Goal: Information Seeking & Learning: Learn about a topic

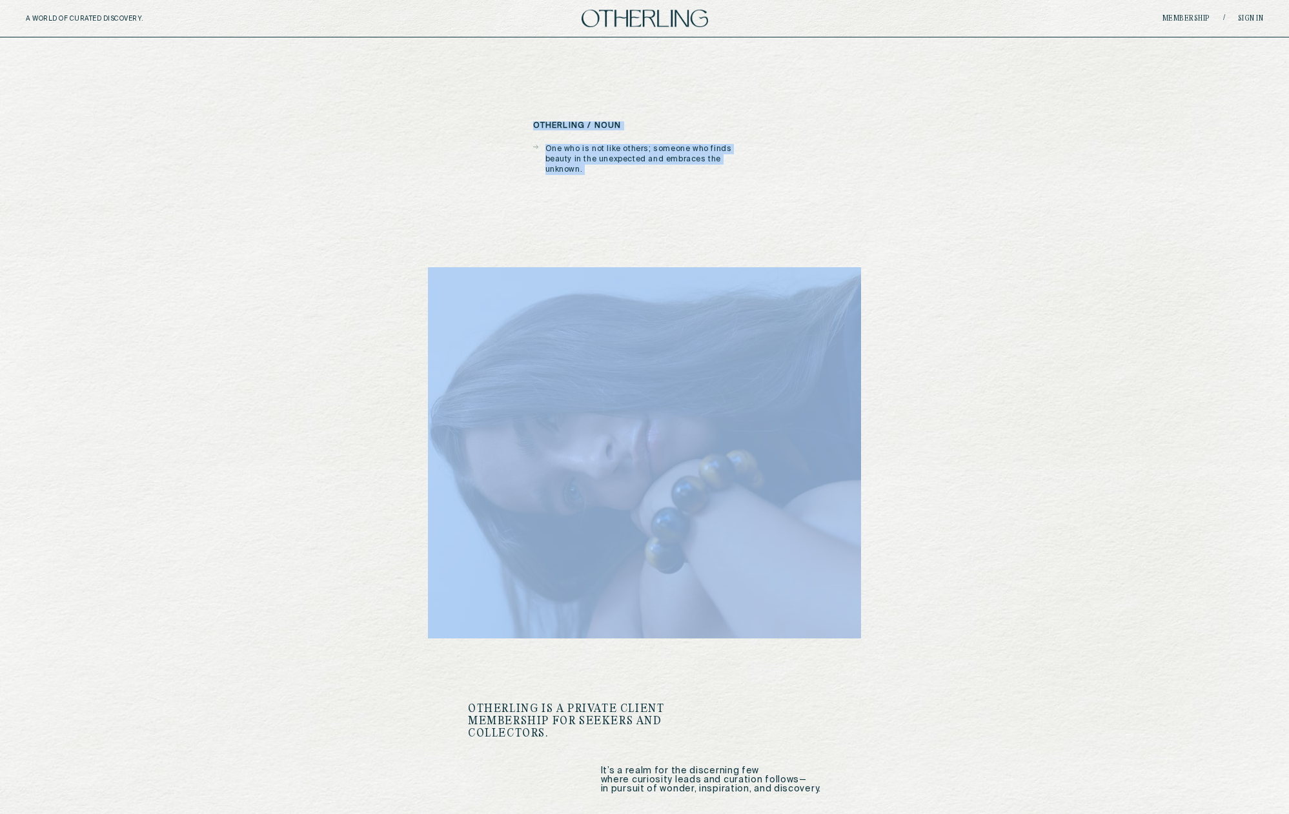
drag, startPoint x: 483, startPoint y: 117, endPoint x: 895, endPoint y: 181, distance: 416.8
drag, startPoint x: 895, startPoint y: 181, endPoint x: 723, endPoint y: 187, distance: 171.8
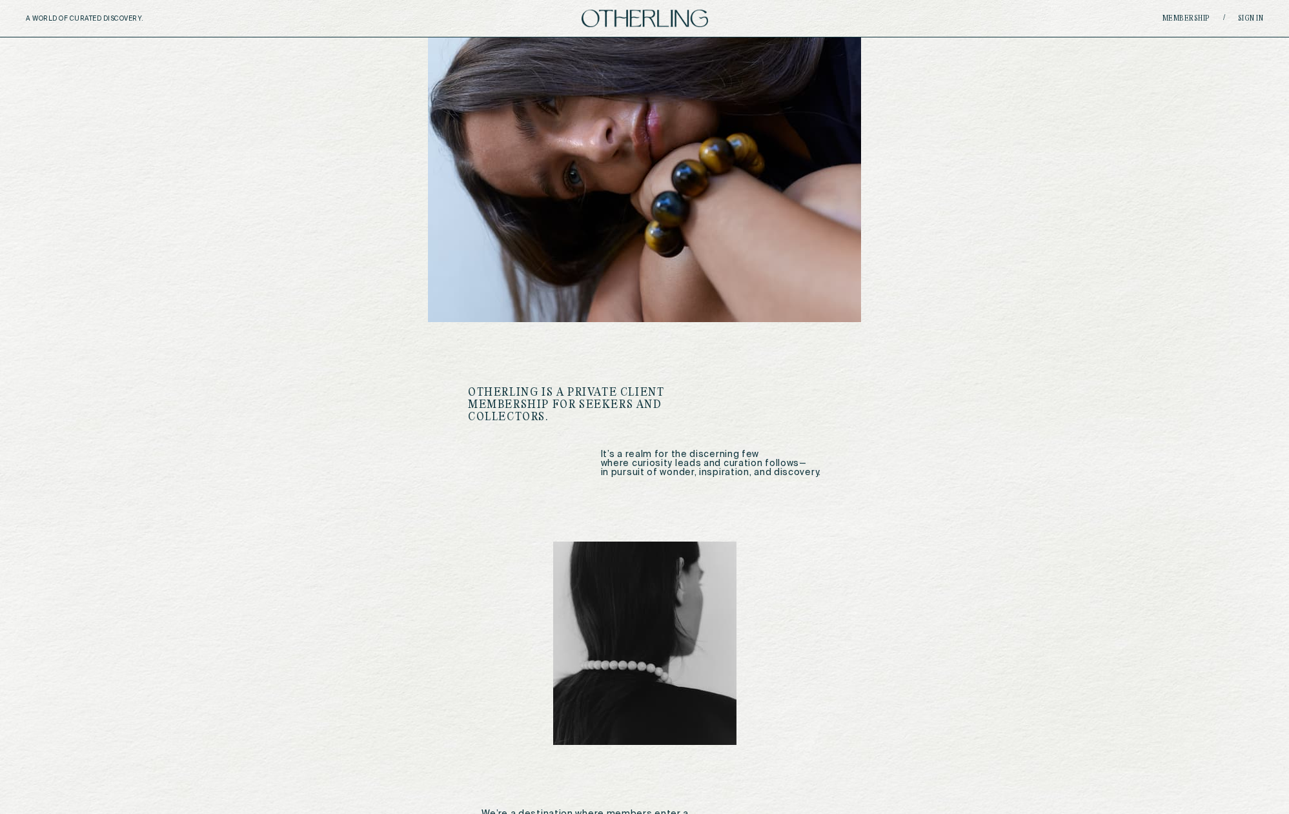
scroll to position [247, 0]
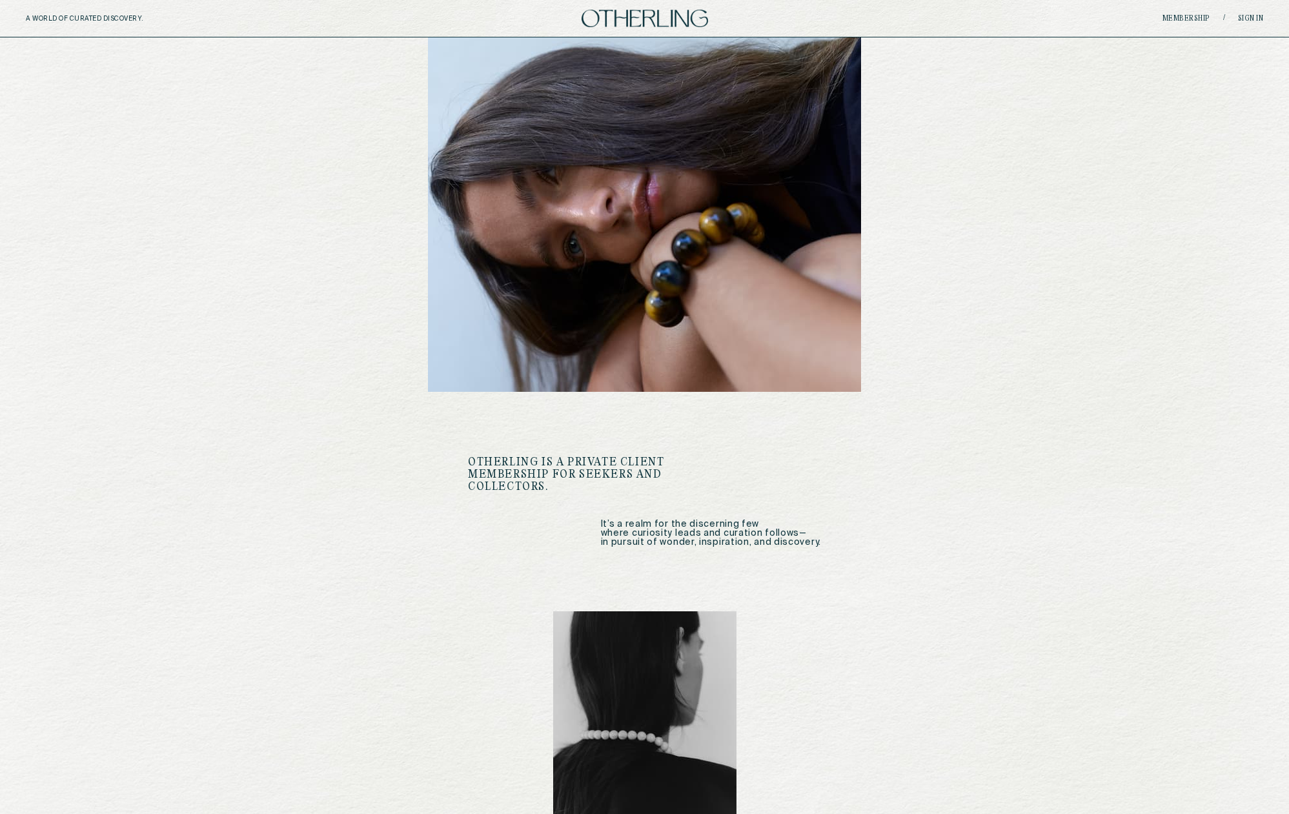
click at [690, 521] on p "It’s a realm for the discerning few where curiosity leads and curation follows—…" at bounding box center [644, 533] width 353 height 27
click at [733, 522] on p "It’s a realm for the discerning few where curiosity leads and curation follows—…" at bounding box center [644, 533] width 353 height 27
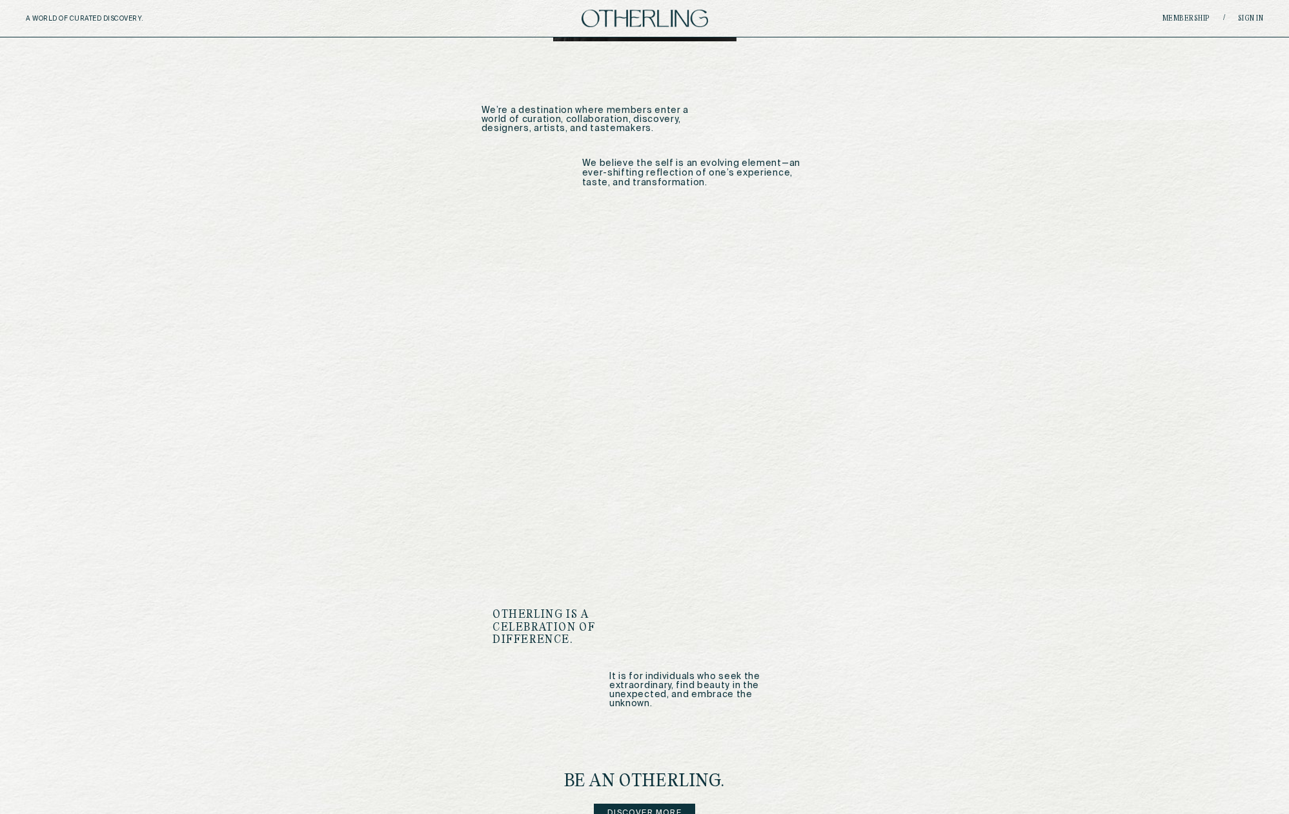
scroll to position [1284, 0]
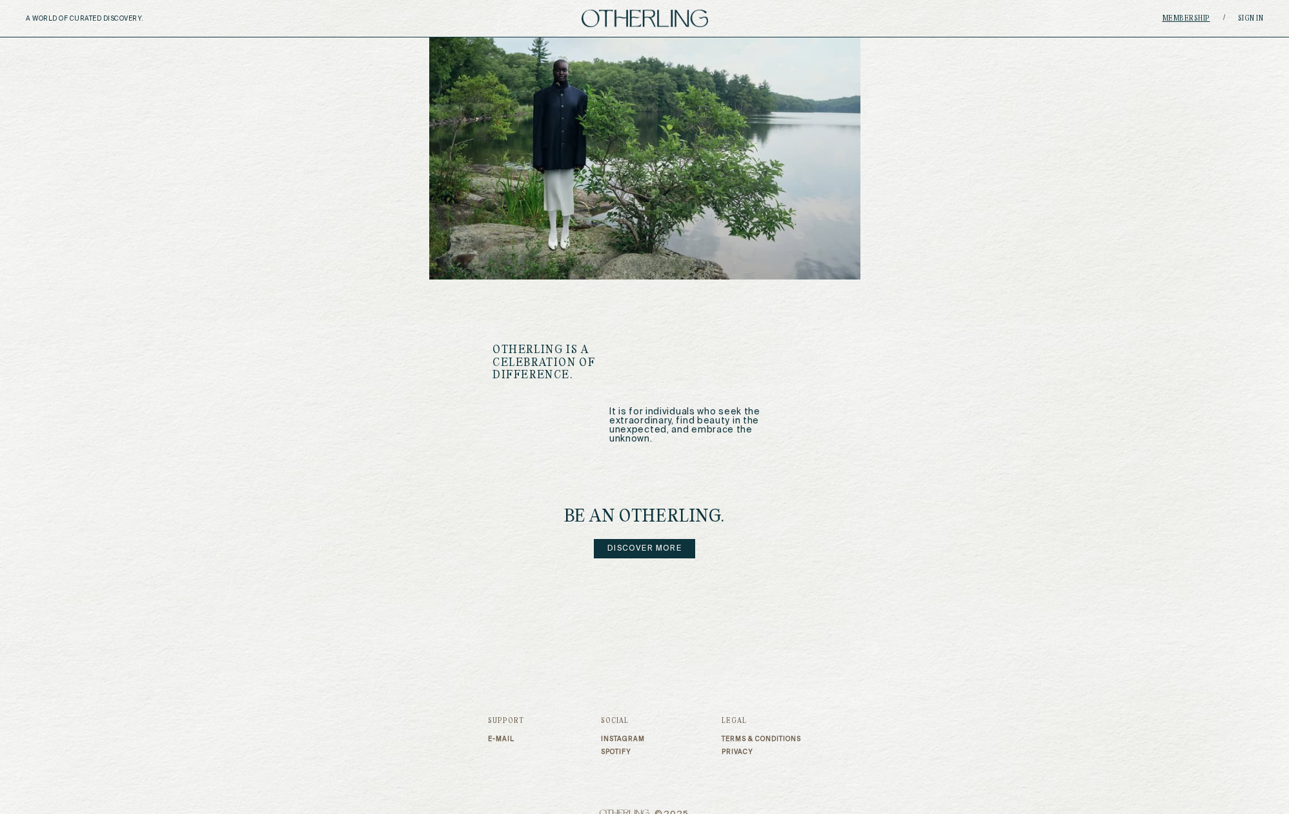
click at [1186, 15] on link "Membership" at bounding box center [1186, 19] width 48 height 8
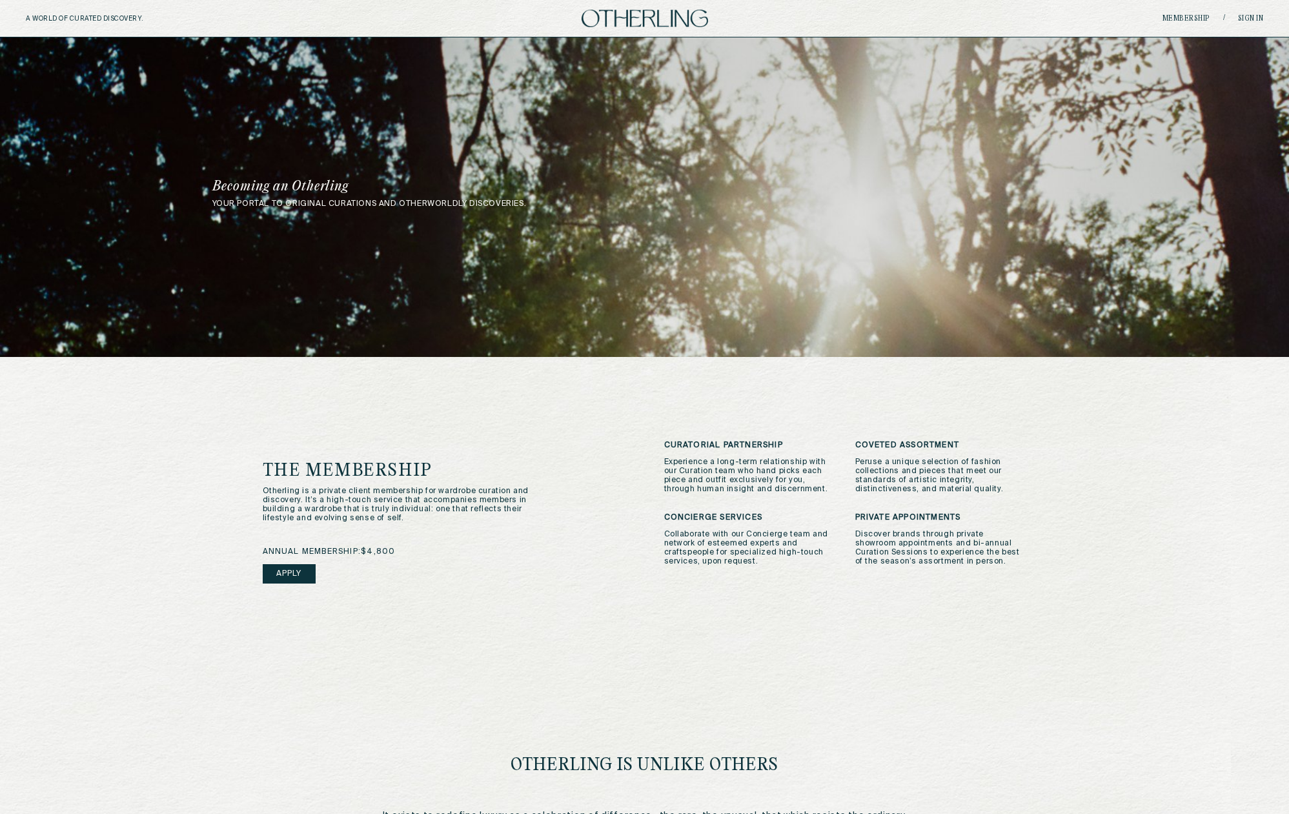
click at [673, 543] on p "Collaborate with our Concierge team and network of esteemed experts and craftsp…" at bounding box center [750, 548] width 172 height 36
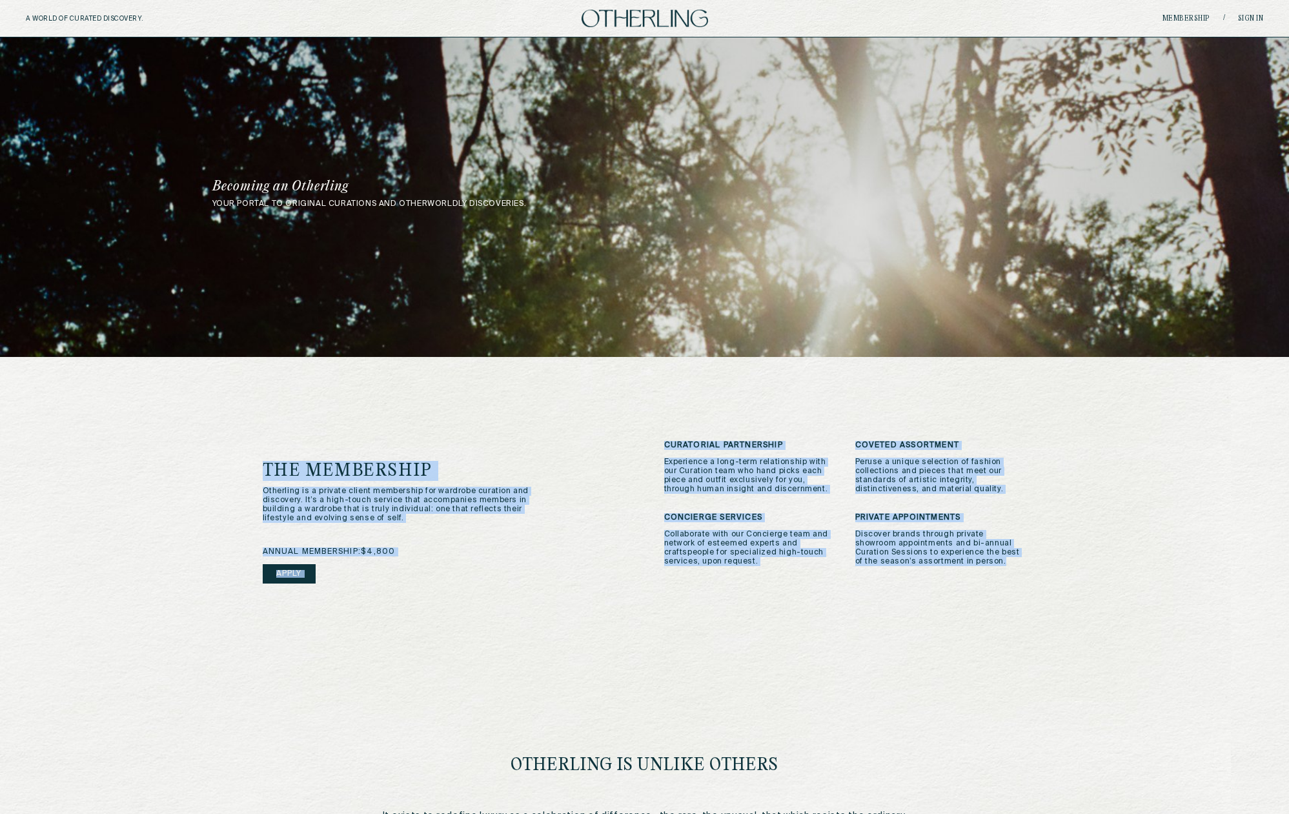
drag, startPoint x: 218, startPoint y: 407, endPoint x: 1051, endPoint y: 622, distance: 861.0
click at [1051, 622] on div "your portal to original curations and otherworldly discoveries. Becoming an Oth…" at bounding box center [644, 472] width 1289 height 871
click at [1069, 565] on div "your portal to original curations and otherworldly discoveries. Becoming an Oth…" at bounding box center [644, 472] width 1289 height 871
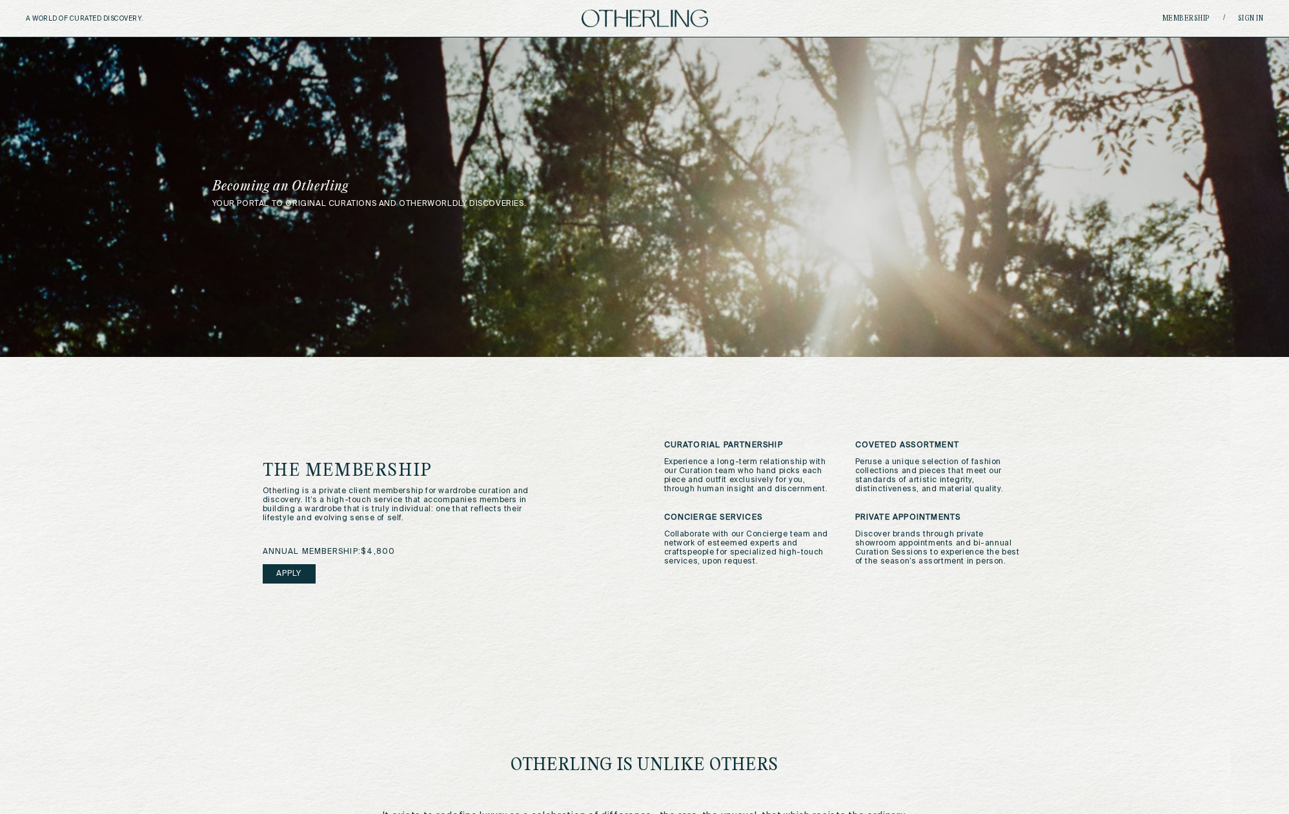
click at [749, 458] on p "Experience a long-term relationship with our Curation team who hand picks each …" at bounding box center [750, 476] width 172 height 36
click at [758, 472] on p "Experience a long-term relationship with our Curation team who hand picks each …" at bounding box center [750, 476] width 172 height 36
click at [718, 547] on p "Collaborate with our Concierge team and network of esteemed experts and craftsp…" at bounding box center [750, 548] width 172 height 36
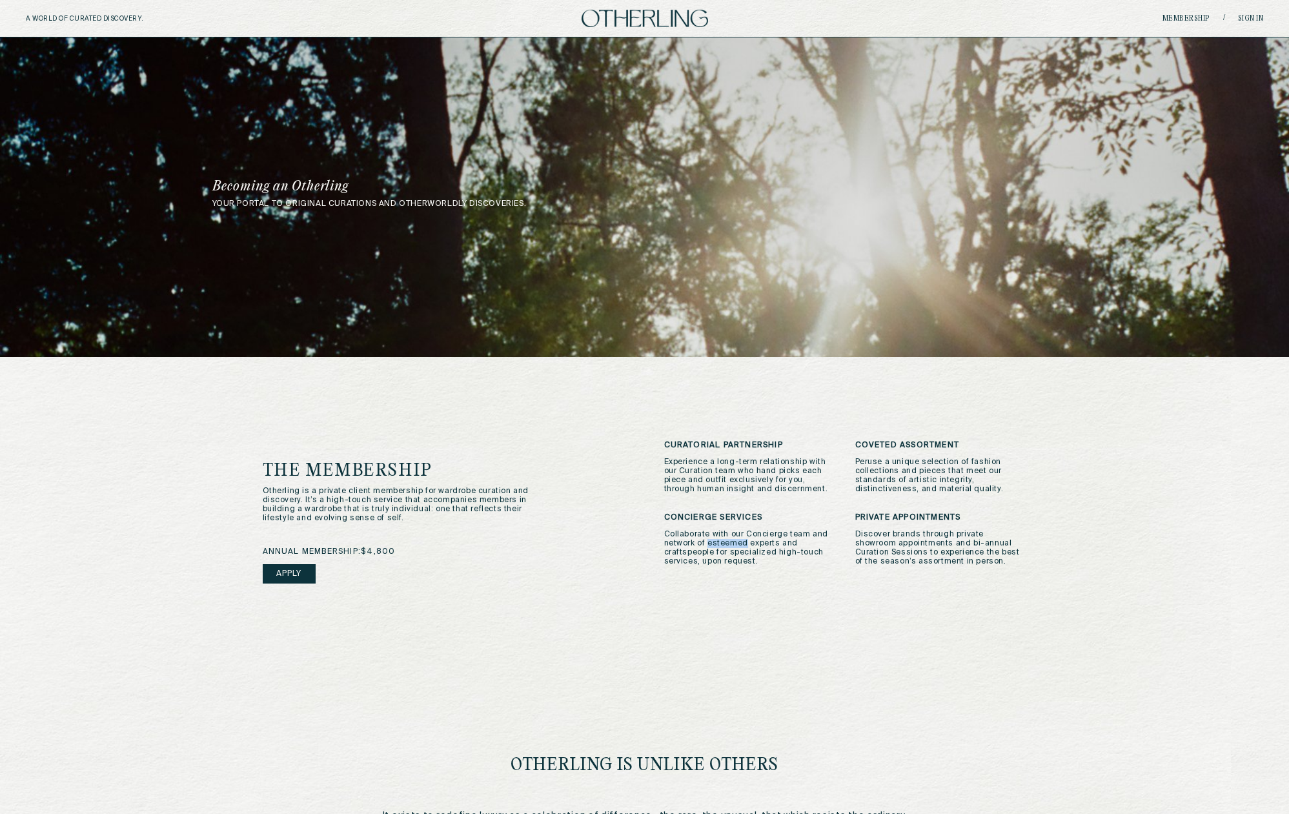
click at [718, 547] on p "Collaborate with our Concierge team and network of esteemed experts and craftsp…" at bounding box center [750, 548] width 172 height 36
click at [733, 548] on p "Collaborate with our Concierge team and network of esteemed experts and craftsp…" at bounding box center [750, 548] width 172 height 36
click at [937, 554] on p "Discover brands through private showroom appointments and bi-annual Curation Se…" at bounding box center [941, 548] width 172 height 36
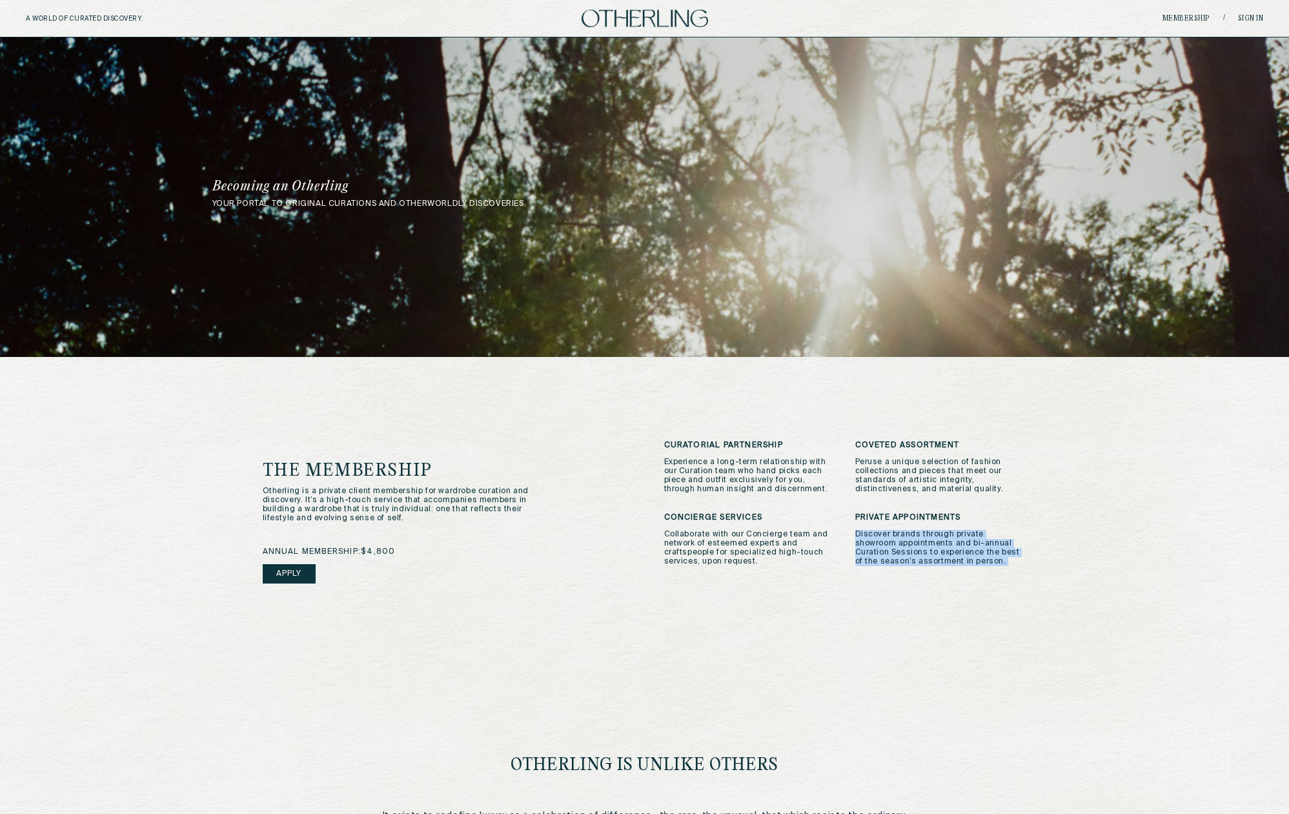
click at [937, 554] on p "Discover brands through private showroom appointments and bi-annual Curation Se…" at bounding box center [941, 548] width 172 height 36
click at [940, 471] on p "Peruse a unique selection of fashion collections and pieces that meet our stand…" at bounding box center [941, 476] width 172 height 36
drag, startPoint x: 1133, startPoint y: 504, endPoint x: 795, endPoint y: 538, distance: 339.2
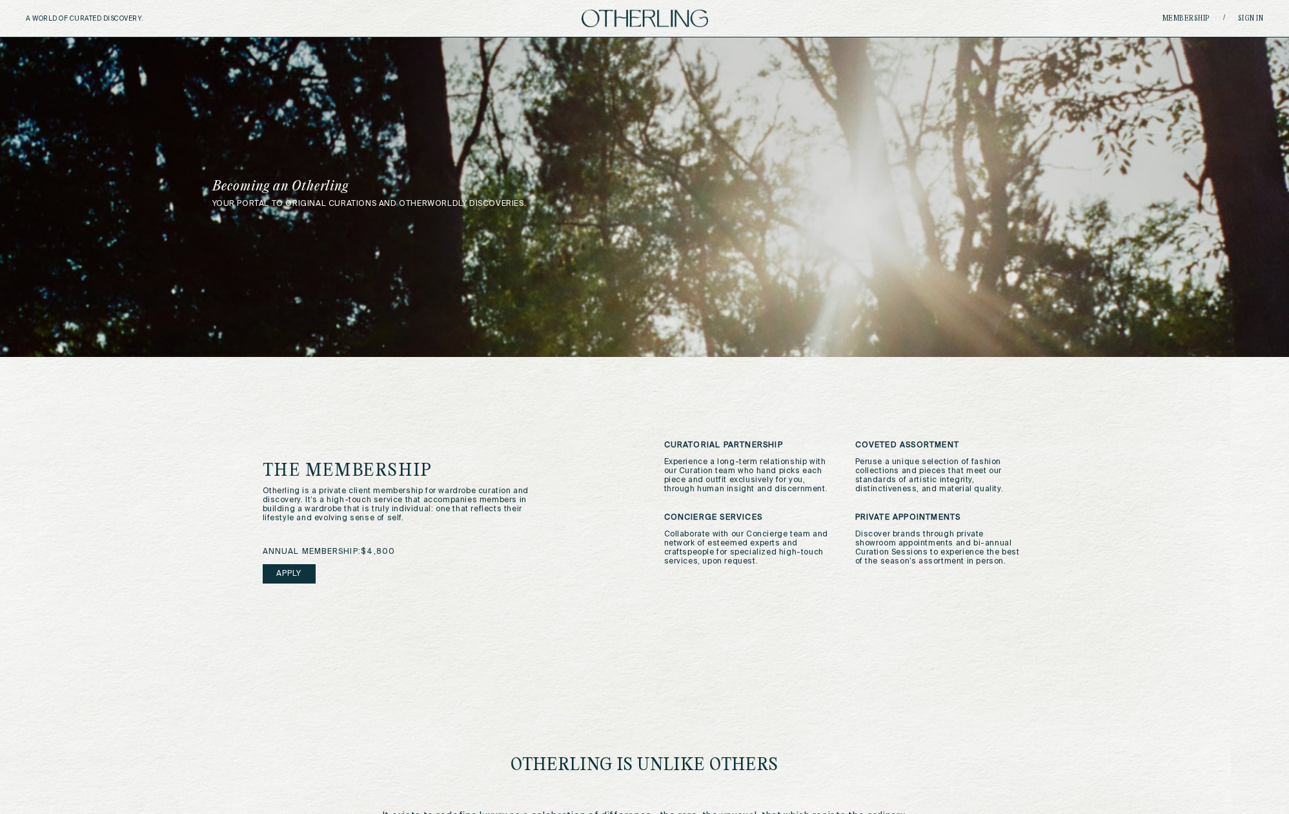
click at [1127, 504] on div "your portal to original curations and otherworldly discoveries. Becoming an Oth…" at bounding box center [644, 472] width 1289 height 871
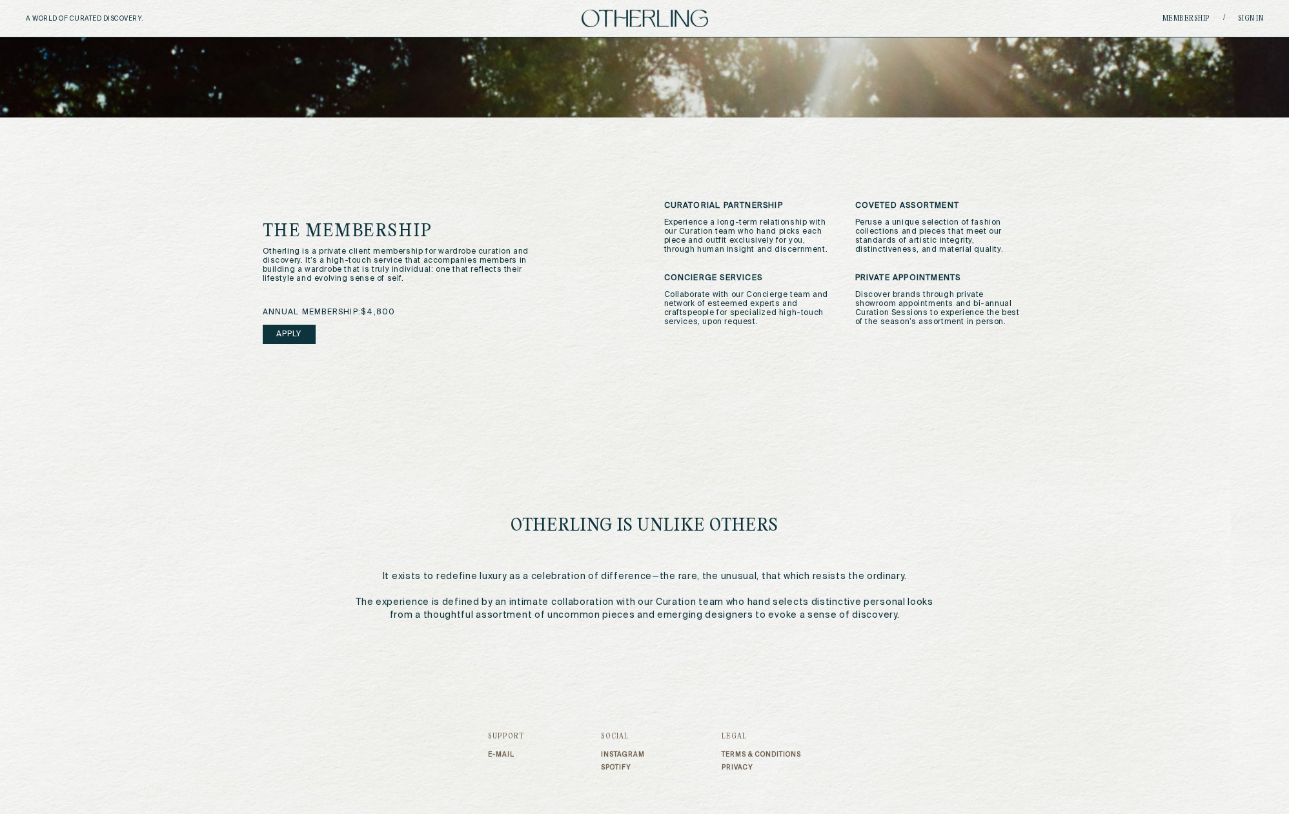
scroll to position [252, 0]
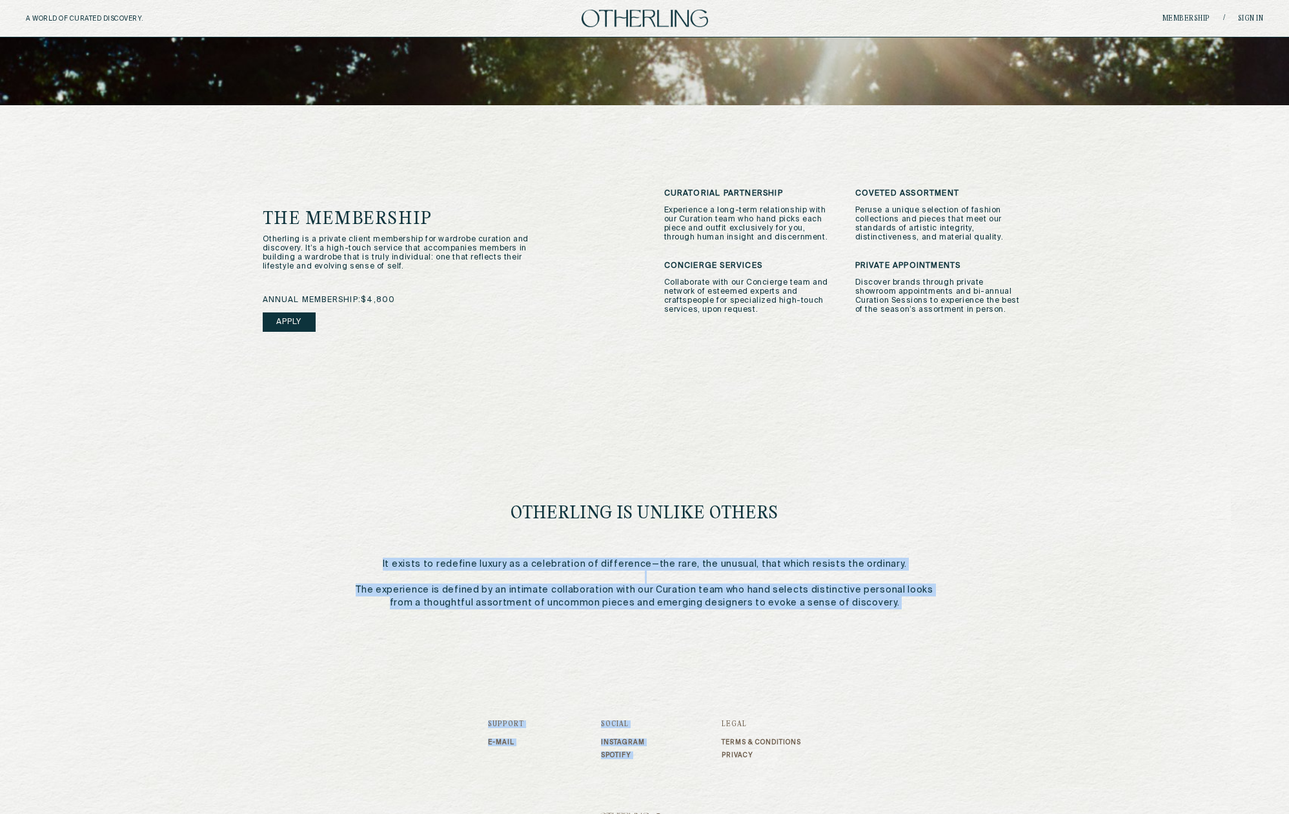
drag, startPoint x: 394, startPoint y: 563, endPoint x: 1124, endPoint y: 647, distance: 734.8
click at [1146, 676] on div "A WORLD OF CURATED DISCOVERY. Membership / Sign in your portal to original cura…" at bounding box center [644, 292] width 1289 height 1089
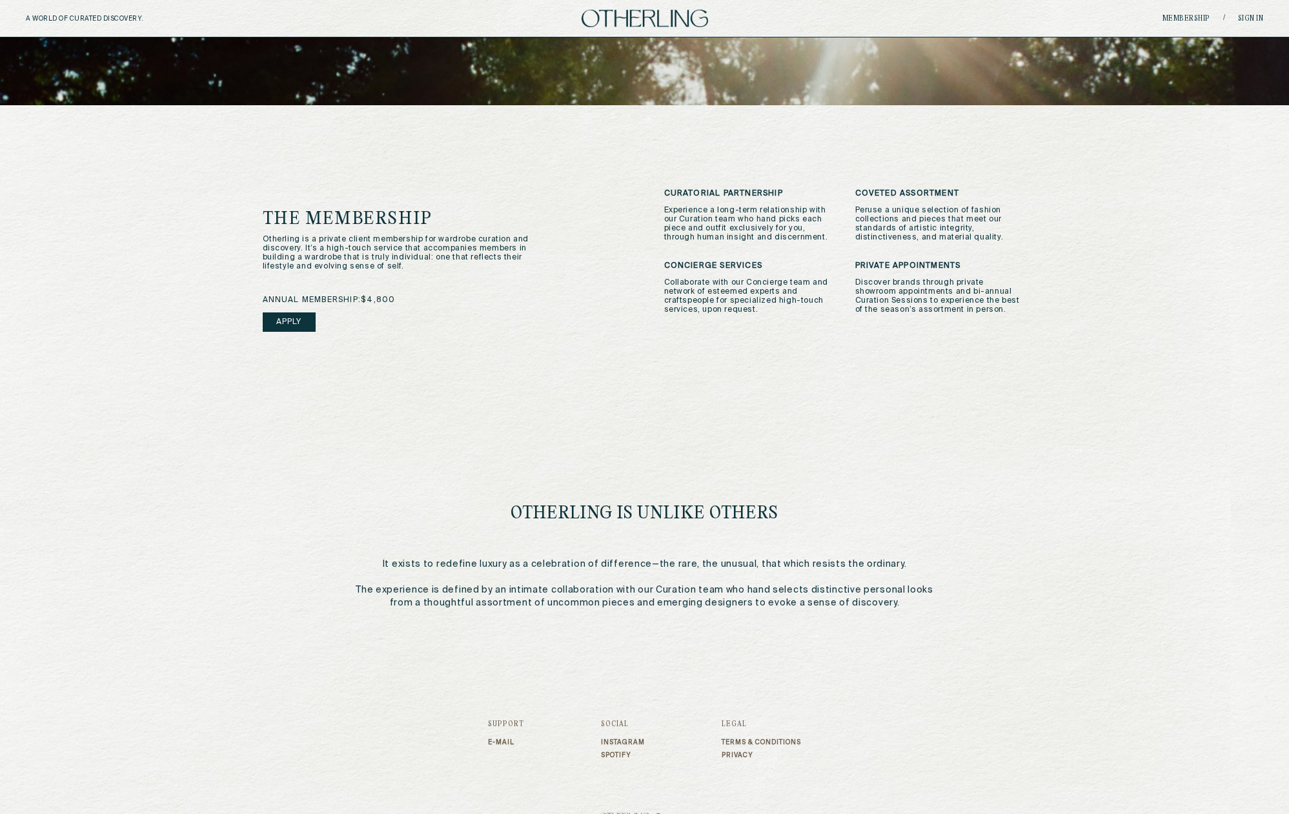
click at [849, 459] on div "Otherling Is Unlike Others It exists to redefine luxury as a celebration of dif…" at bounding box center [644, 521] width 598 height 175
